Goal: Navigation & Orientation: Find specific page/section

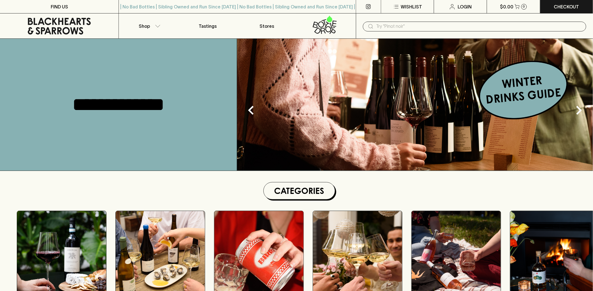
click at [423, 85] on img at bounding box center [415, 105] width 356 height 132
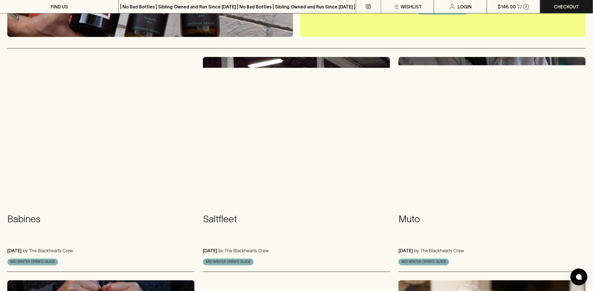
scroll to position [207, 0]
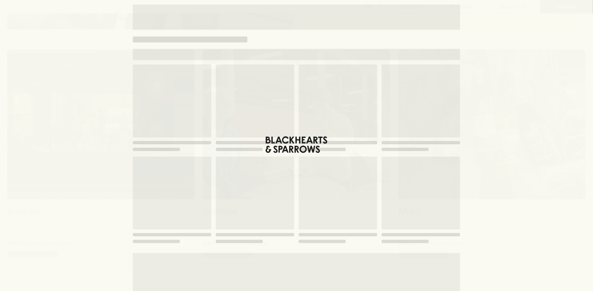
scroll to position [207, 0]
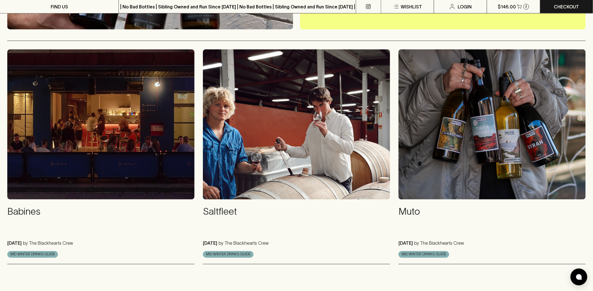
click at [115, 160] on img at bounding box center [100, 124] width 187 height 150
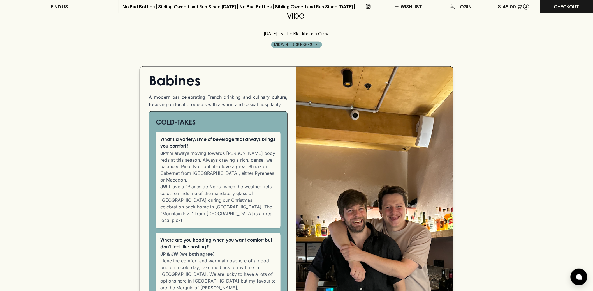
scroll to position [276, 0]
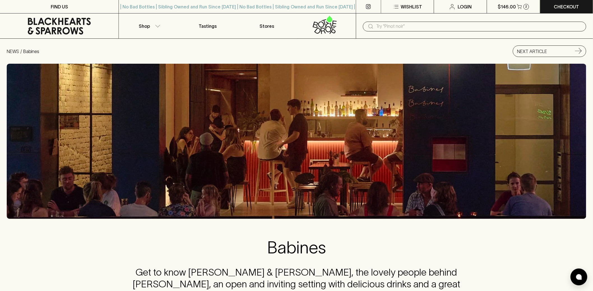
click at [59, 21] on icon at bounding box center [59, 26] width 63 height 17
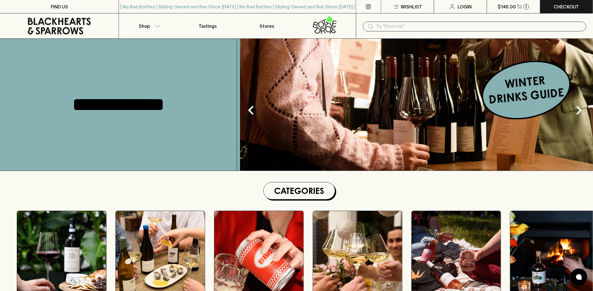
click at [425, 120] on img at bounding box center [418, 105] width 356 height 132
